Goal: Transaction & Acquisition: Purchase product/service

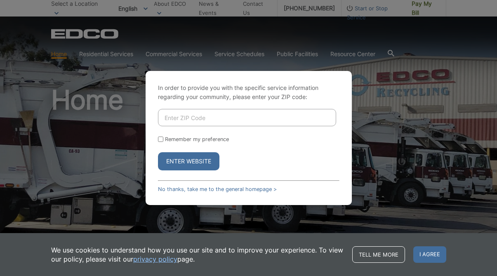
click at [193, 115] on input "Enter ZIP Code" at bounding box center [247, 117] width 178 height 17
type input "92064"
click at [193, 162] on button "Enter Website" at bounding box center [188, 161] width 61 height 18
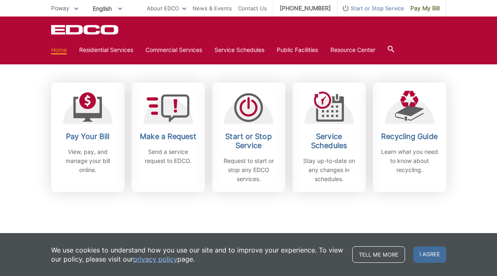
scroll to position [224, 0]
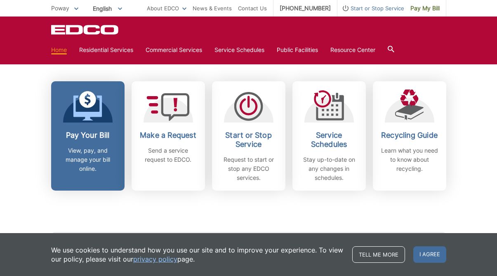
click at [117, 144] on div "Pay Your Bill View, pay, and manage your bill online." at bounding box center [87, 152] width 61 height 42
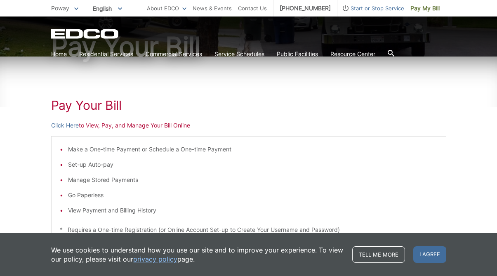
scroll to position [89, 0]
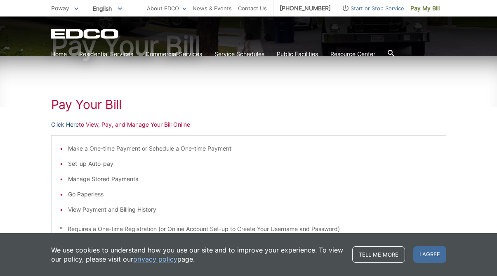
click at [67, 124] on link "Click Here" at bounding box center [65, 124] width 28 height 9
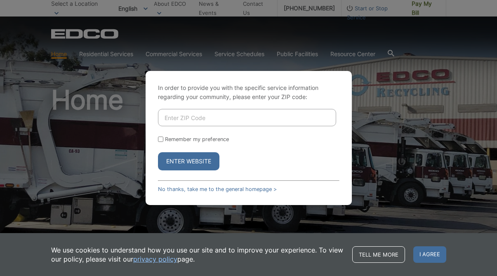
click at [200, 120] on input "Enter ZIP Code" at bounding box center [247, 117] width 178 height 17
type input "92064"
click at [192, 158] on button "Enter Website" at bounding box center [188, 161] width 61 height 18
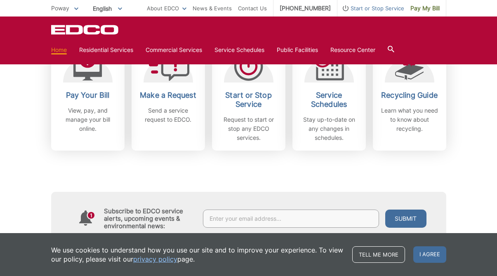
scroll to position [261, 0]
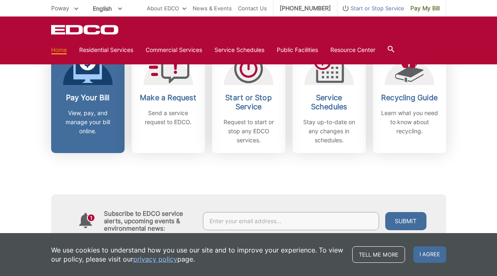
click at [89, 101] on h2 "Pay Your Bill" at bounding box center [87, 97] width 61 height 9
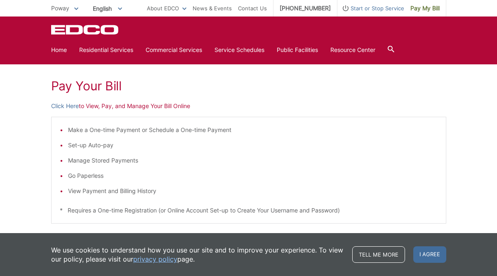
scroll to position [99, 0]
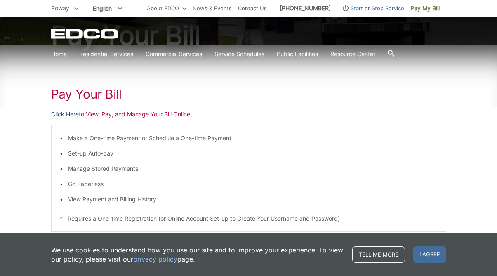
click at [69, 113] on link "Click Here" at bounding box center [65, 114] width 28 height 9
